Goal: Task Accomplishment & Management: Manage account settings

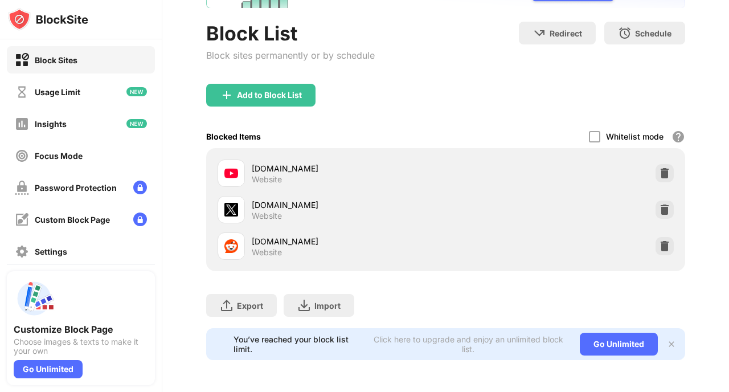
click at [667, 340] on img at bounding box center [671, 344] width 9 height 9
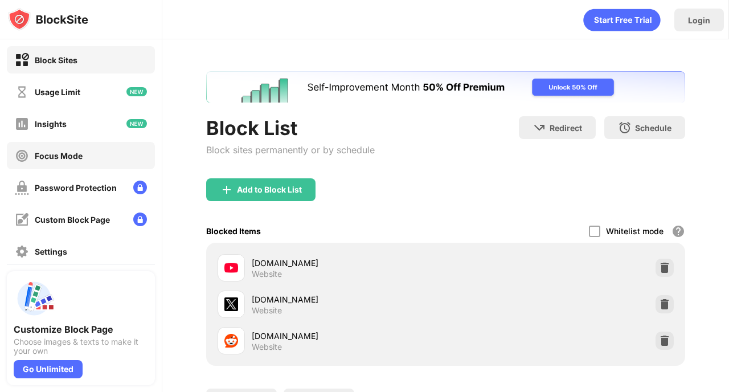
click at [75, 149] on div "Focus Mode" at bounding box center [49, 156] width 68 height 14
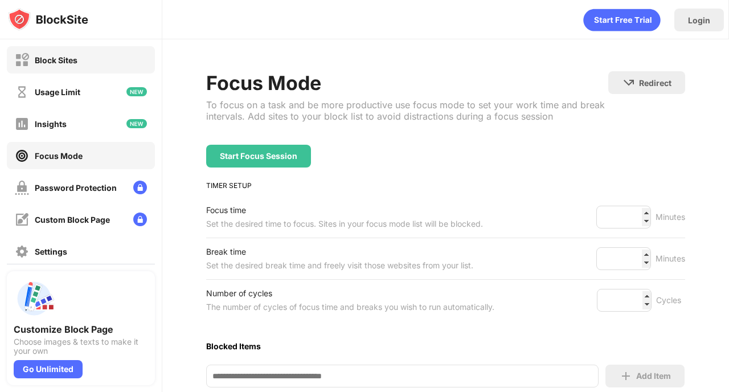
click at [83, 56] on div "Block Sites" at bounding box center [81, 59] width 148 height 27
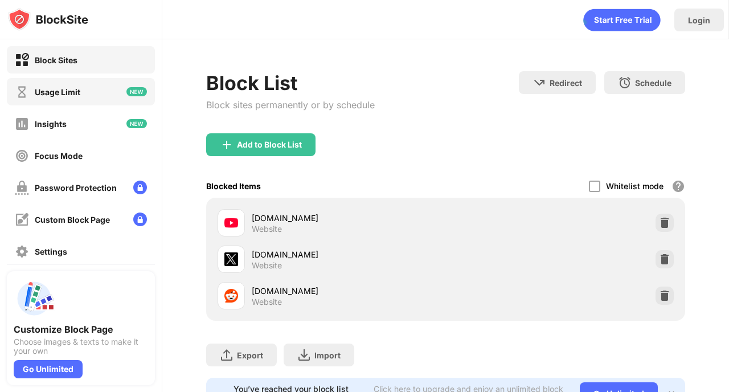
click at [101, 89] on div "Usage Limit" at bounding box center [81, 91] width 148 height 27
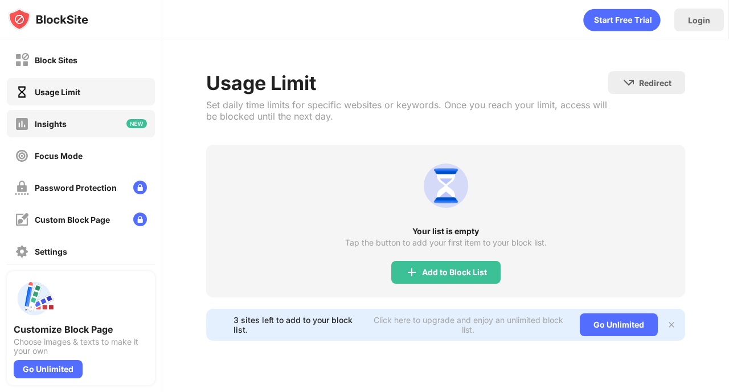
click at [84, 121] on div "Insights" at bounding box center [81, 123] width 148 height 27
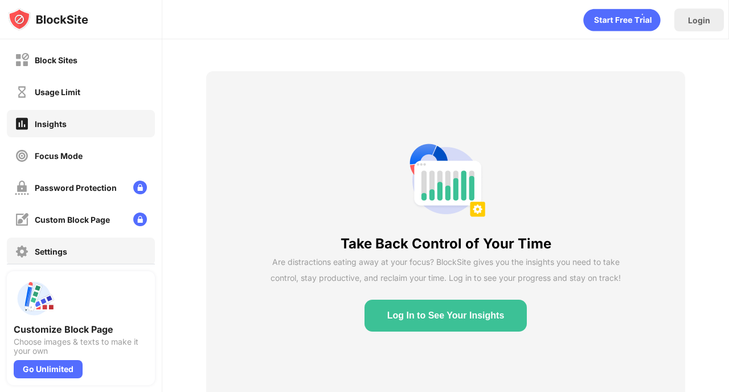
click at [79, 243] on div "Settings" at bounding box center [81, 251] width 148 height 27
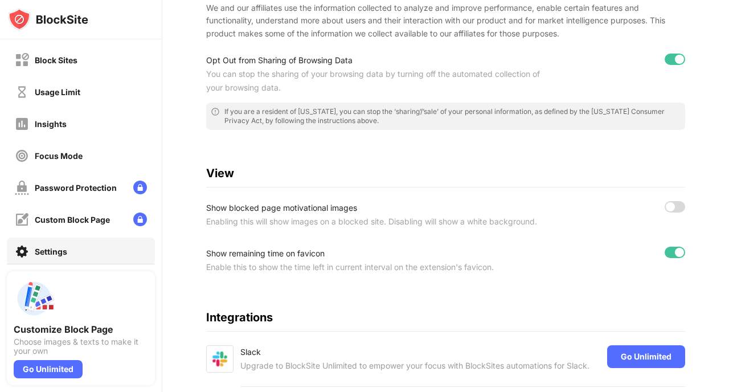
scroll to position [274, 0]
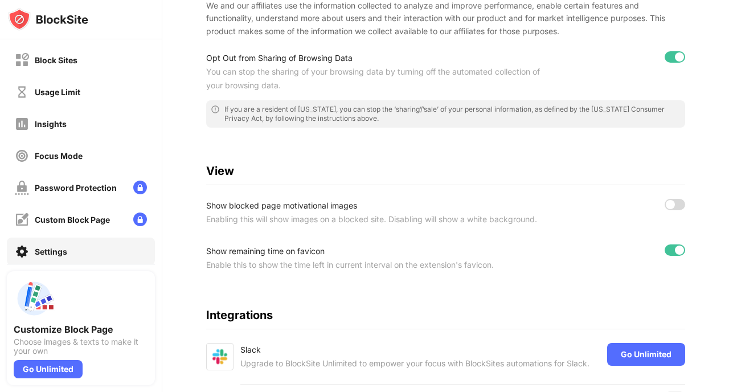
click at [666, 203] on div at bounding box center [675, 204] width 21 height 11
click at [342, 223] on div "Enabling this will show images on a blocked site. Disabling will show a white b…" at bounding box center [374, 220] width 336 height 14
click at [675, 206] on div at bounding box center [679, 204] width 9 height 9
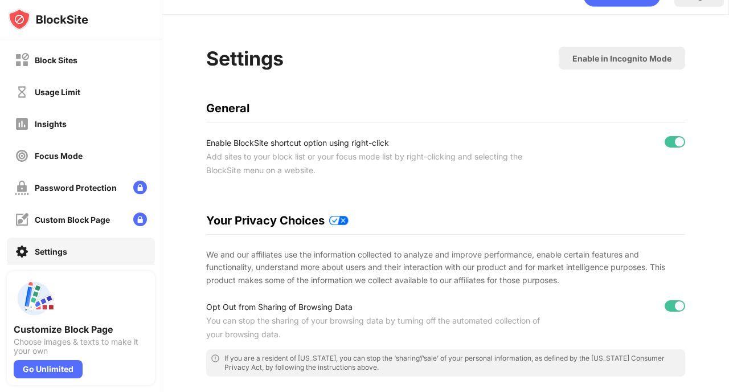
scroll to position [0, 0]
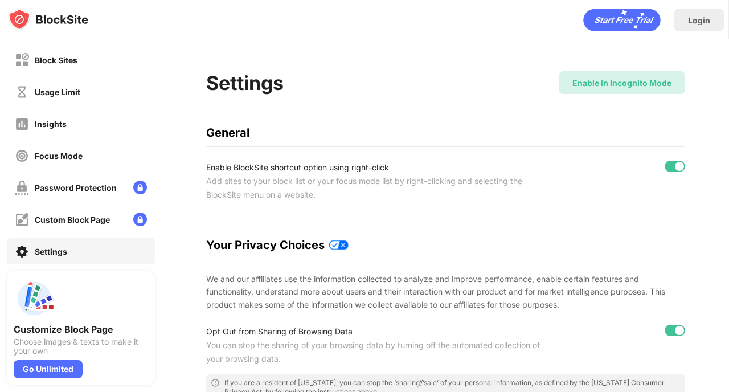
click at [584, 81] on div "Enable in Incognito Mode" at bounding box center [622, 83] width 99 height 10
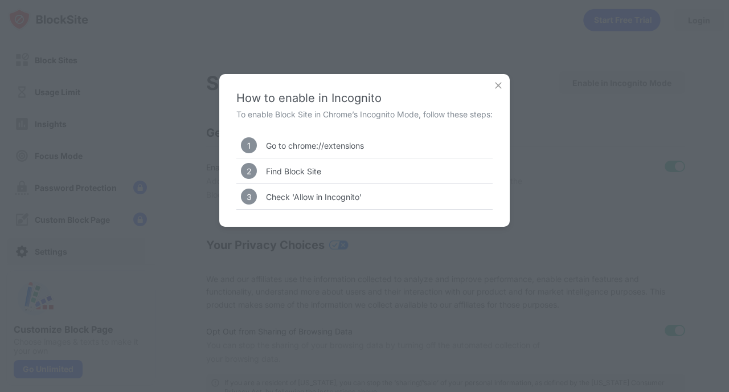
click at [498, 84] on img at bounding box center [498, 85] width 11 height 11
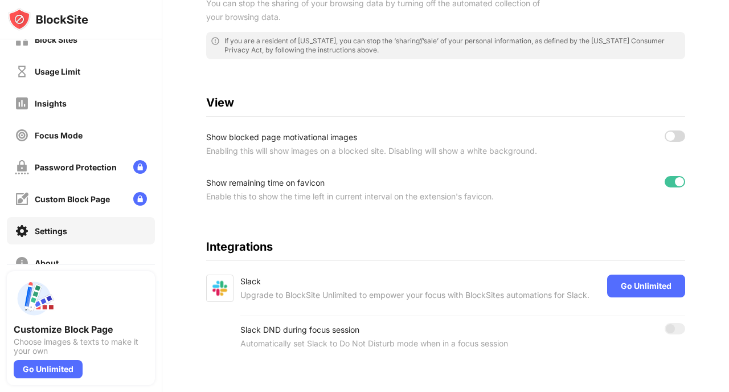
scroll to position [373, 0]
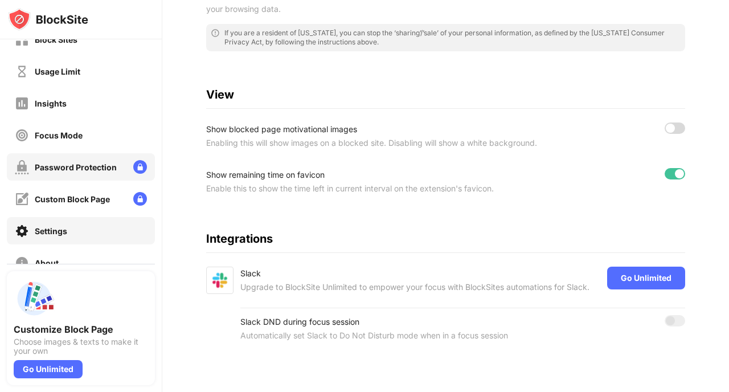
click at [109, 161] on div "Password Protection" at bounding box center [66, 167] width 102 height 14
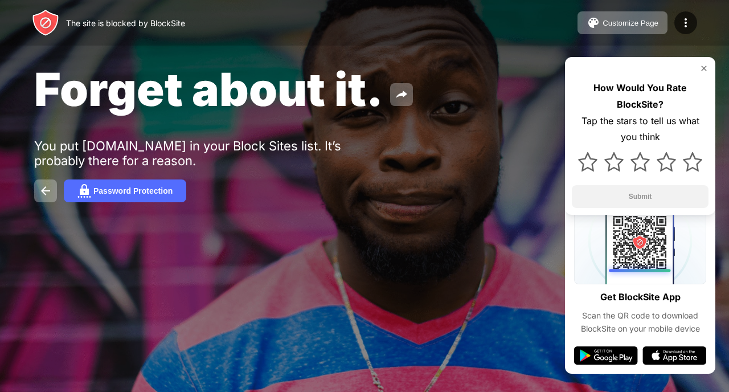
click at [704, 68] on img at bounding box center [704, 68] width 9 height 9
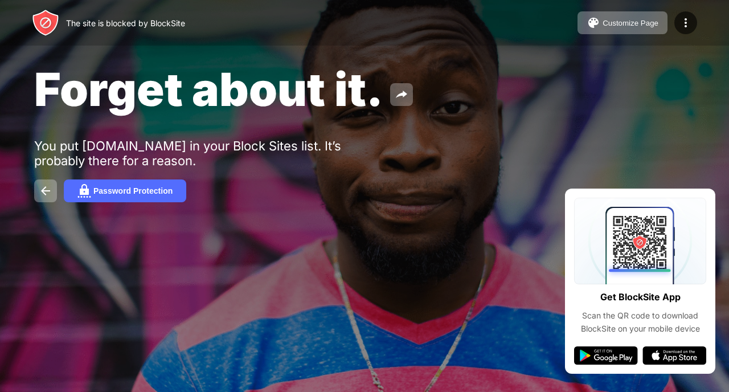
click at [399, 218] on div "Forget about it. You put youtube.com in your Block Sites list. It’s probably th…" at bounding box center [364, 132] width 729 height 264
click at [122, 24] on div "The site is blocked by BlockSite" at bounding box center [125, 23] width 119 height 10
click at [620, 22] on div "Customize Page" at bounding box center [631, 23] width 56 height 9
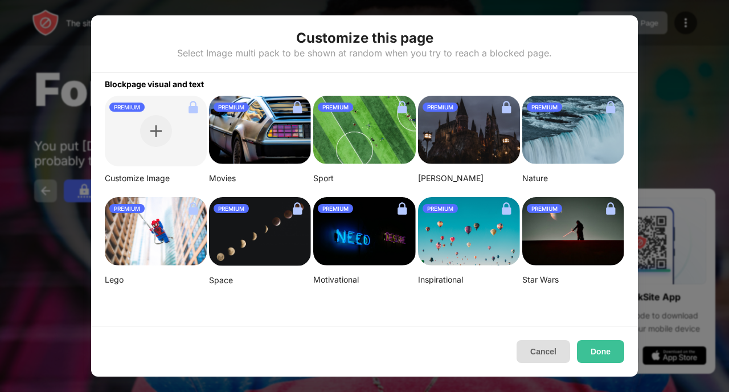
click at [545, 353] on button "Cancel" at bounding box center [544, 351] width 54 height 23
